Goal: Find specific page/section: Find specific page/section

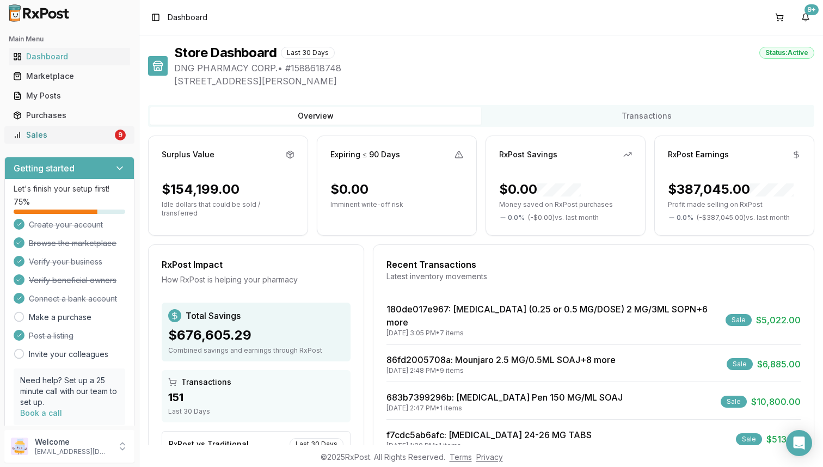
click at [74, 138] on div "Sales" at bounding box center [63, 135] width 100 height 11
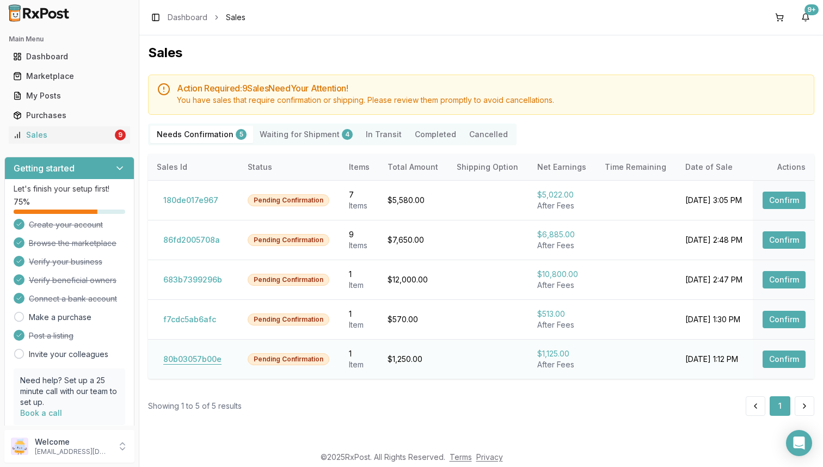
click at [188, 365] on button "80b03057b00e" at bounding box center [192, 359] width 71 height 17
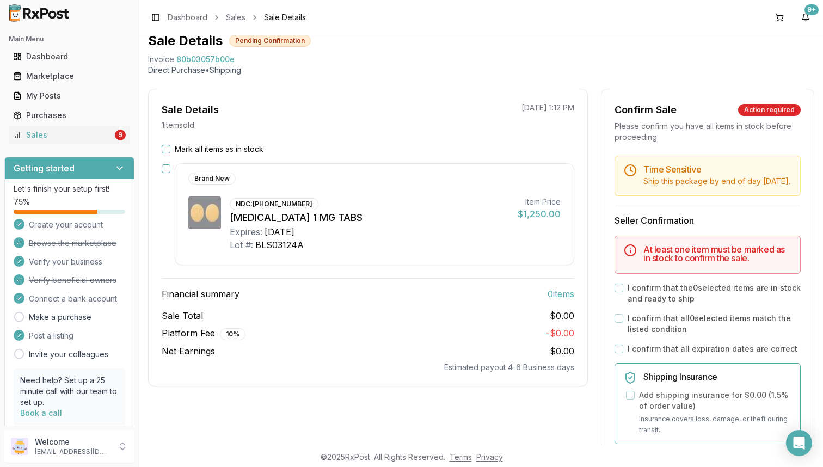
scroll to position [47, 0]
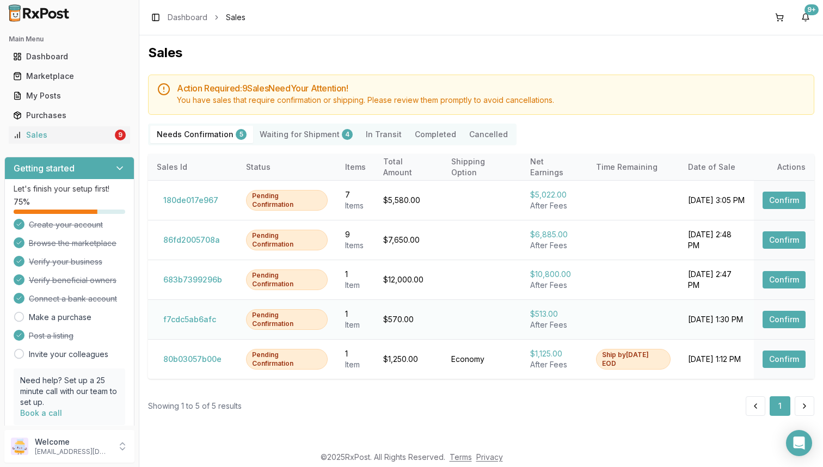
click at [199, 328] on td "f7cdc5ab6afc" at bounding box center [192, 319] width 89 height 40
click at [202, 324] on button "f7cdc5ab6afc" at bounding box center [190, 319] width 66 height 17
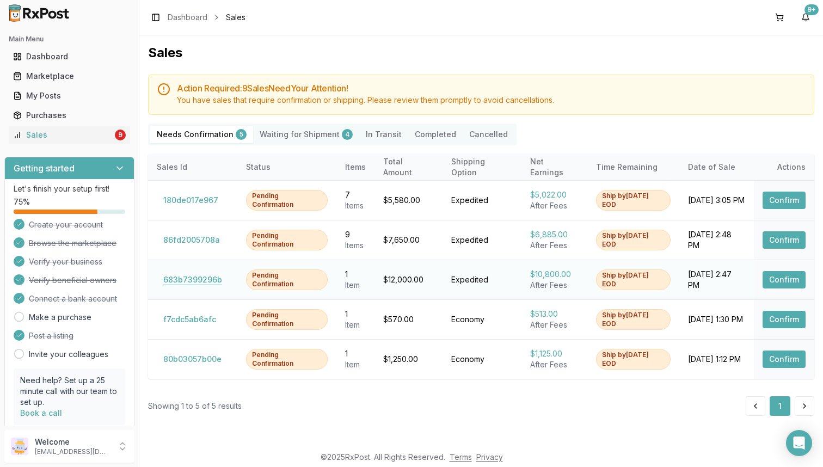
click at [193, 272] on button "683b7399296b" at bounding box center [193, 279] width 72 height 17
click at [193, 282] on button "683b7399296b" at bounding box center [193, 279] width 72 height 17
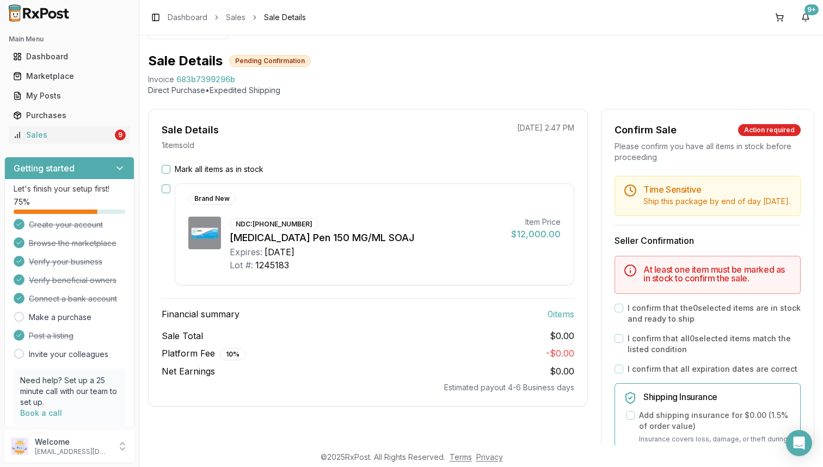
scroll to position [25, 0]
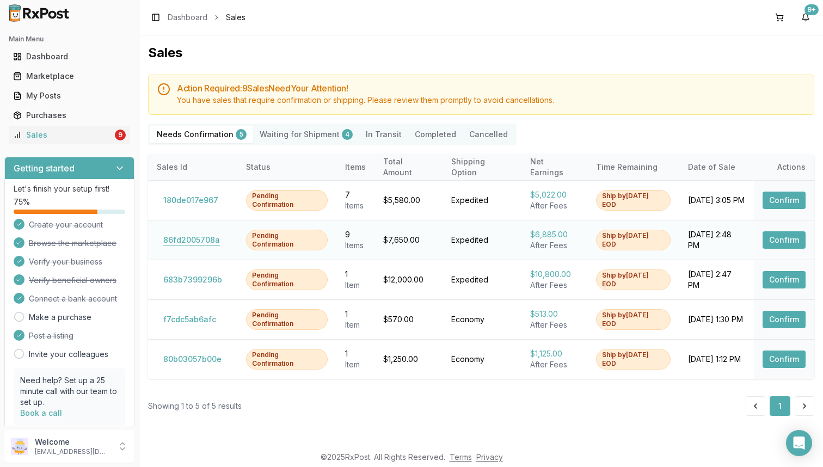
click at [201, 243] on button "86fd2005708a" at bounding box center [192, 239] width 70 height 17
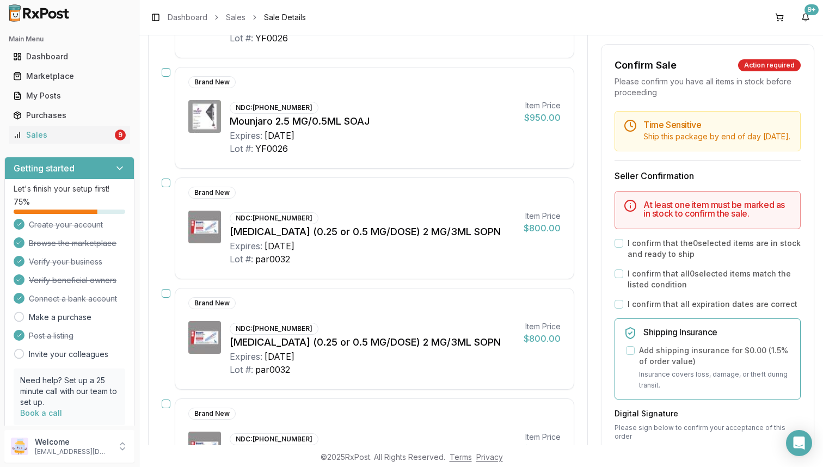
scroll to position [59, 0]
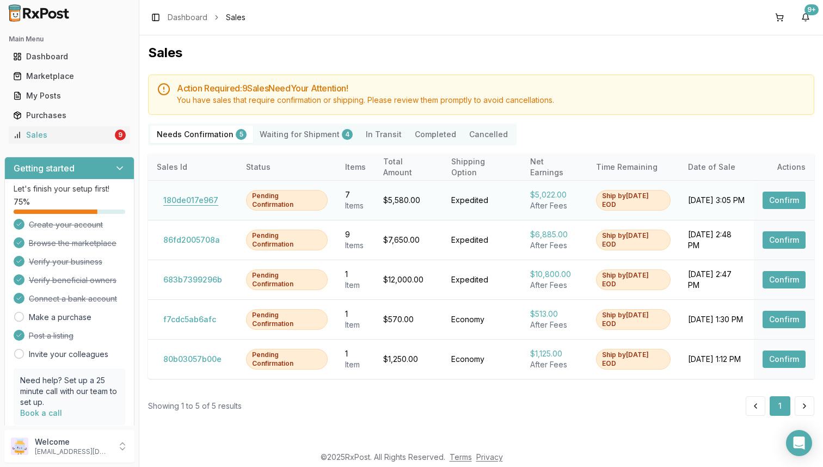
click at [203, 192] on button "180de017e967" at bounding box center [191, 200] width 68 height 17
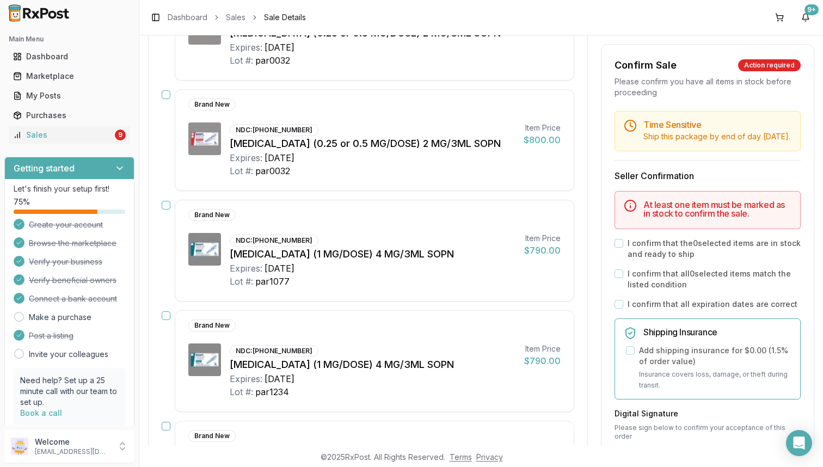
scroll to position [52, 0]
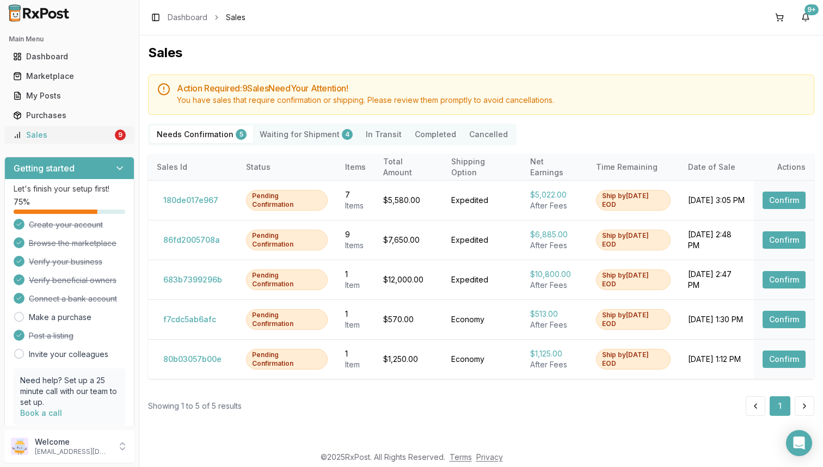
click at [108, 131] on link "Sales 9" at bounding box center [69, 135] width 121 height 20
